Goal: Information Seeking & Learning: Learn about a topic

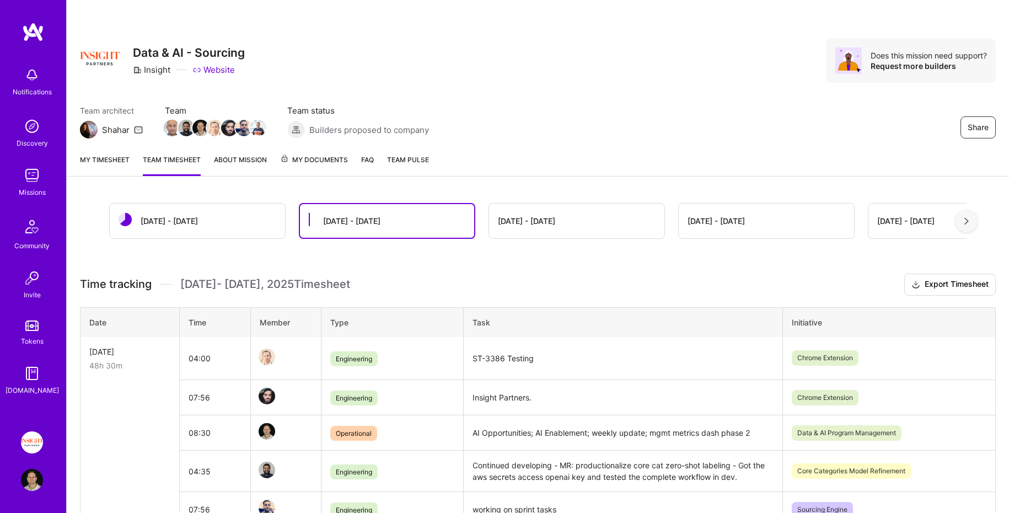
click at [30, 35] on img at bounding box center [33, 32] width 22 height 20
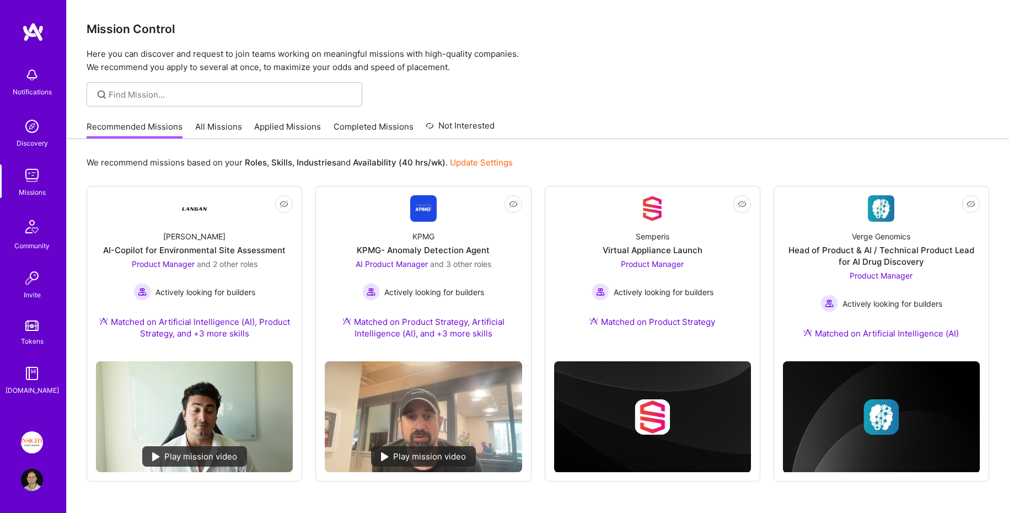
click at [212, 132] on link "All Missions" at bounding box center [218, 130] width 47 height 18
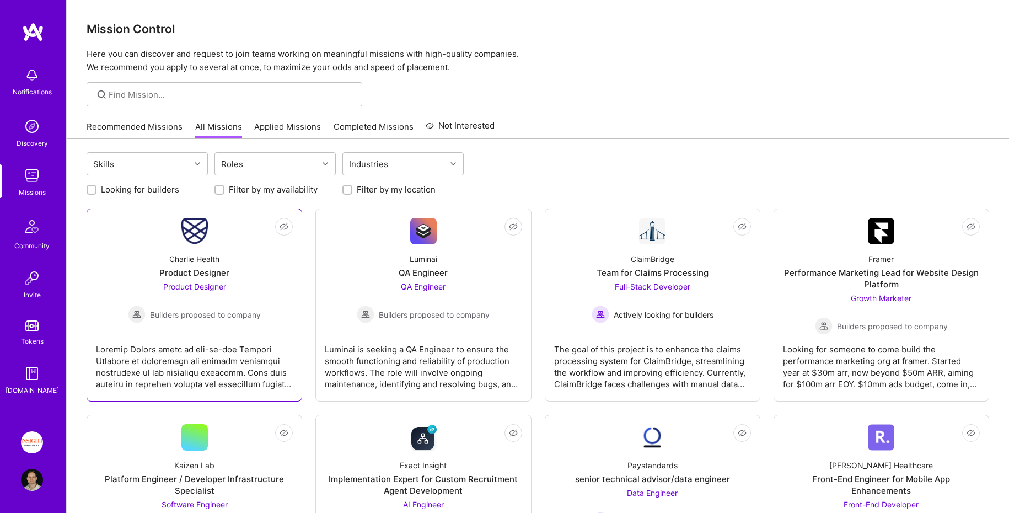
click at [245, 247] on div "Charlie Health Product Designer Product Designer Builders proposed to company" at bounding box center [194, 283] width 197 height 79
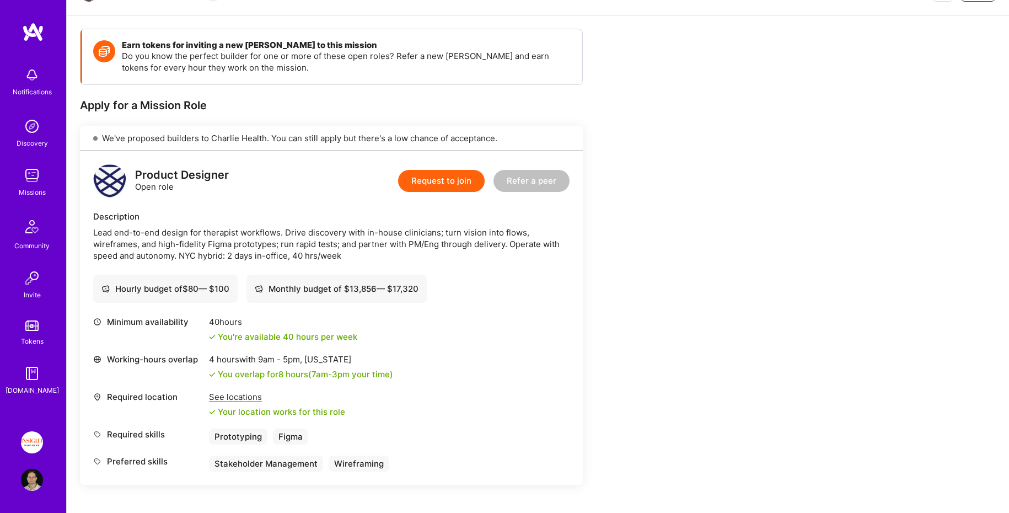
scroll to position [147, 0]
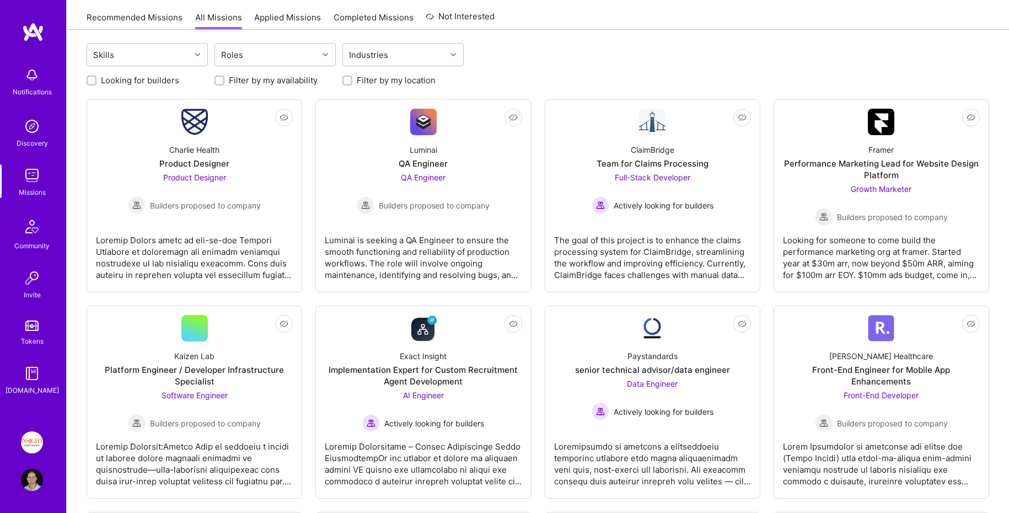
scroll to position [114, 0]
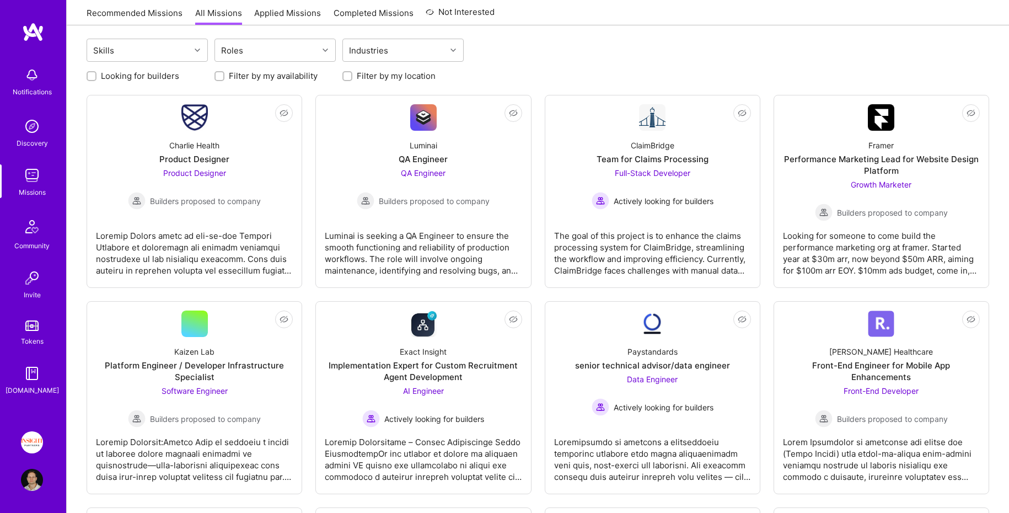
click at [132, 72] on label "Looking for builders" at bounding box center [140, 76] width 78 height 12
click at [96, 73] on input "Looking for builders" at bounding box center [93, 77] width 8 height 8
checkbox input "true"
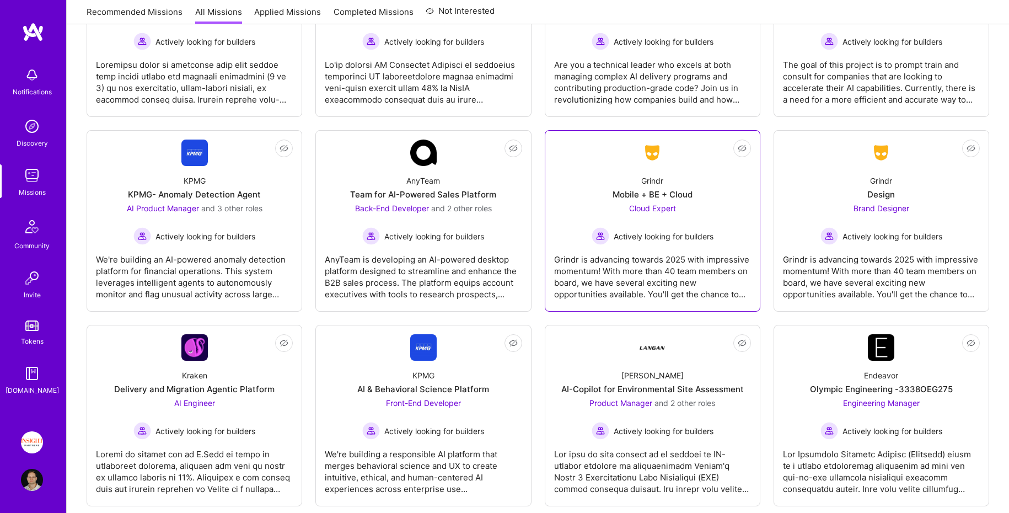
scroll to position [1113, 0]
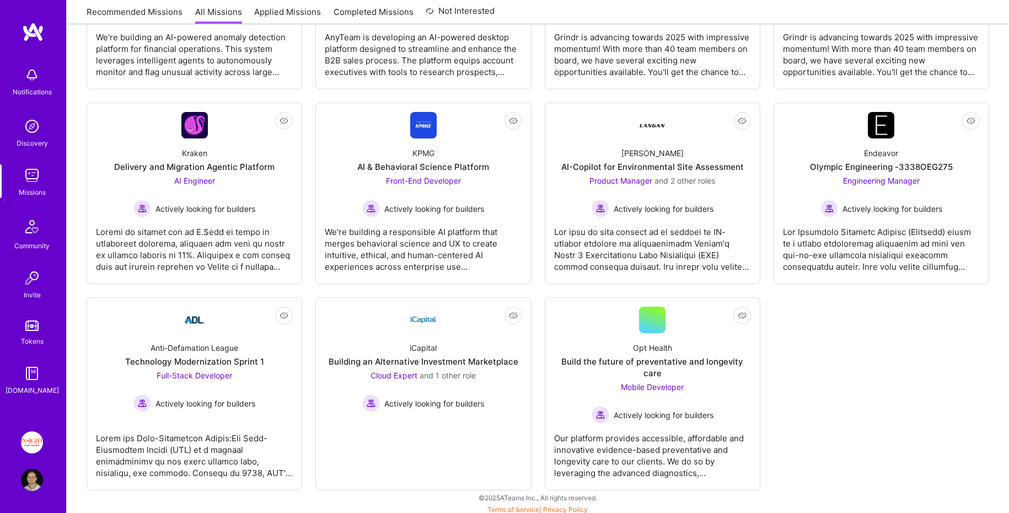
click at [26, 34] on img at bounding box center [33, 32] width 22 height 20
